Goal: Task Accomplishment & Management: Use online tool/utility

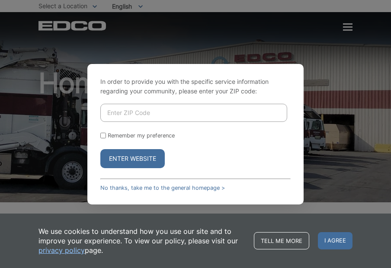
click at [147, 111] on input "Enter ZIP Code" at bounding box center [193, 113] width 187 height 18
type input "92024"
click at [130, 157] on button "Enter Website" at bounding box center [132, 158] width 64 height 19
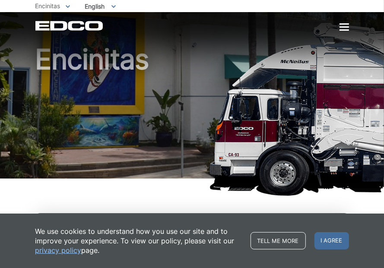
scroll to position [173, 0]
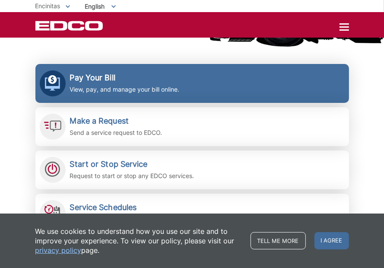
click at [106, 79] on h2 "Pay Your Bill" at bounding box center [125, 78] width 110 height 10
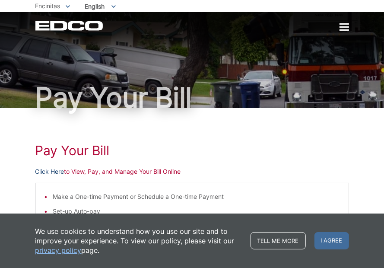
click at [56, 171] on link "Click Here" at bounding box center [49, 172] width 29 height 10
